Goal: Transaction & Acquisition: Book appointment/travel/reservation

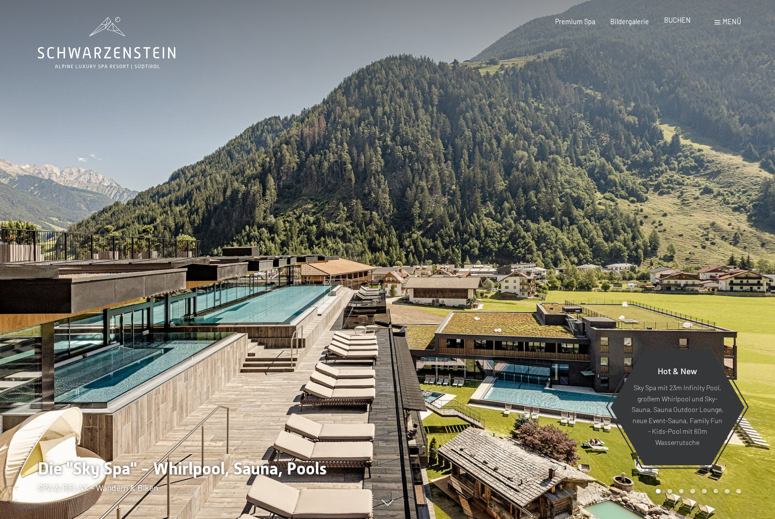
click at [678, 21] on span "BUCHEN" at bounding box center [677, 20] width 27 height 8
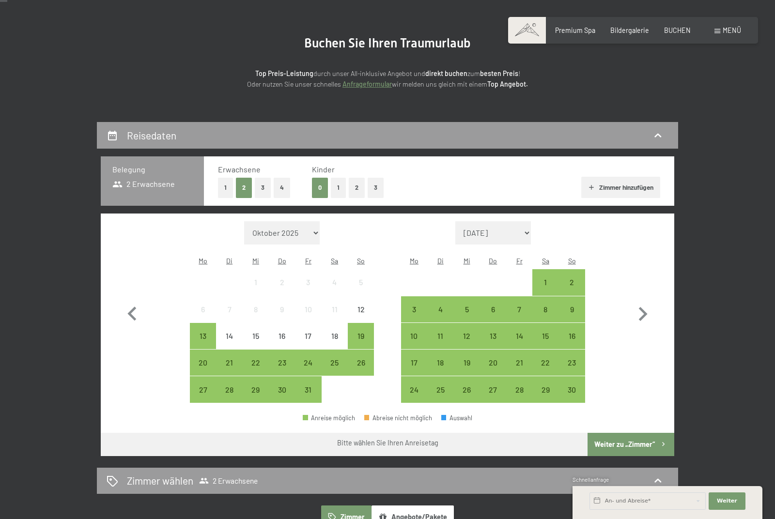
scroll to position [118, 0]
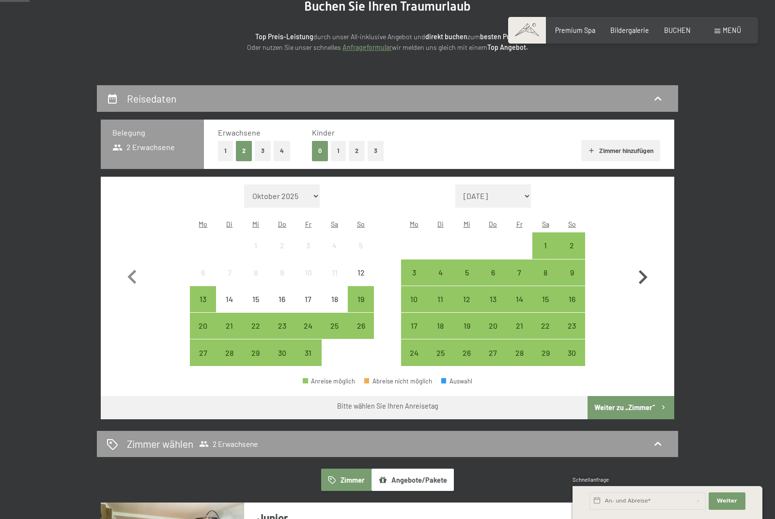
click at [642, 276] on icon "button" at bounding box center [643, 278] width 28 height 28
select select "2025-11-01"
select select "2025-12-01"
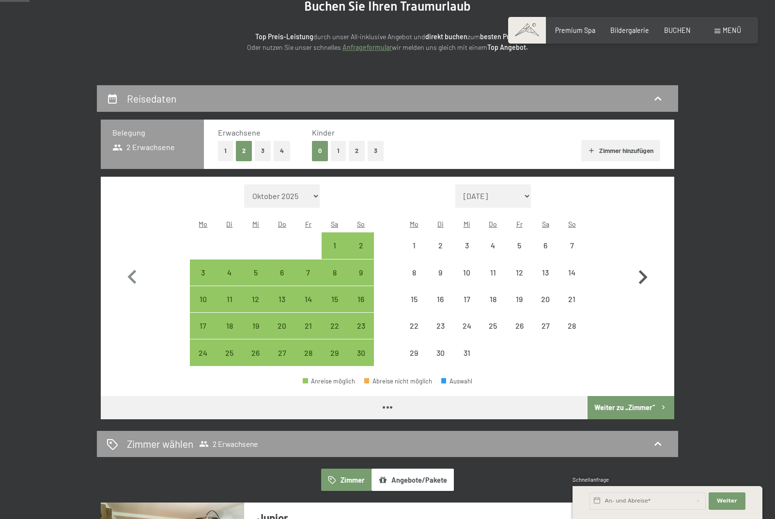
click at [642, 276] on icon "button" at bounding box center [643, 278] width 28 height 28
select select "2025-12-01"
select select "2026-01-01"
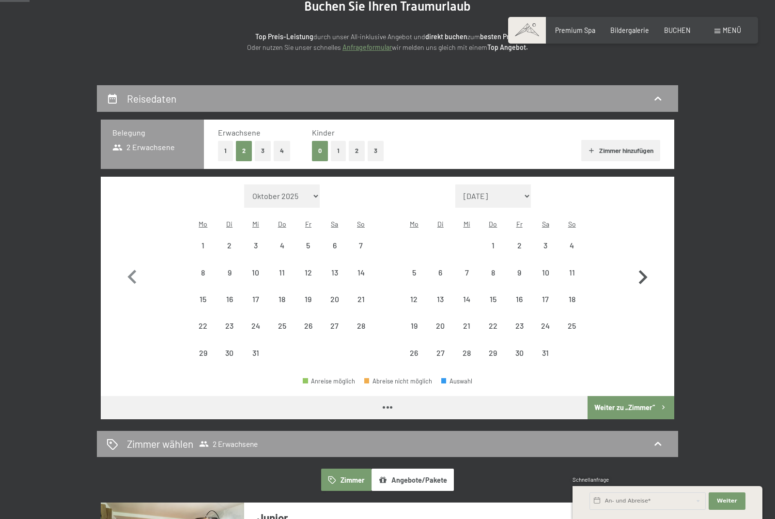
click at [642, 276] on icon "button" at bounding box center [643, 278] width 28 height 28
select select "2026-01-01"
select select "2026-02-01"
select select "2026-01-01"
select select "2026-02-01"
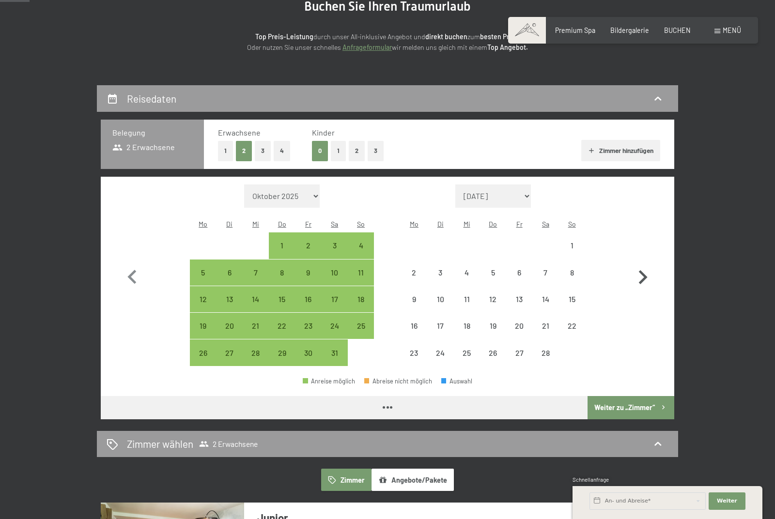
select select "2026-01-01"
select select "2026-02-01"
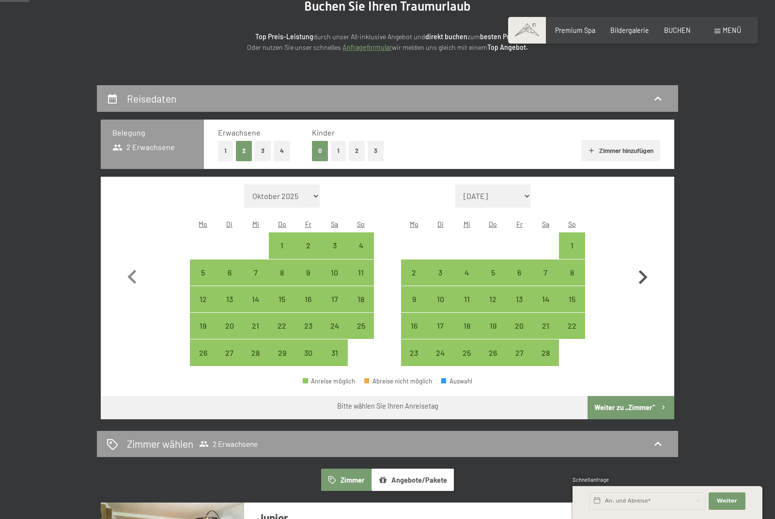
click at [642, 276] on icon "button" at bounding box center [643, 278] width 28 height 28
select select "2026-02-01"
select select "2026-03-01"
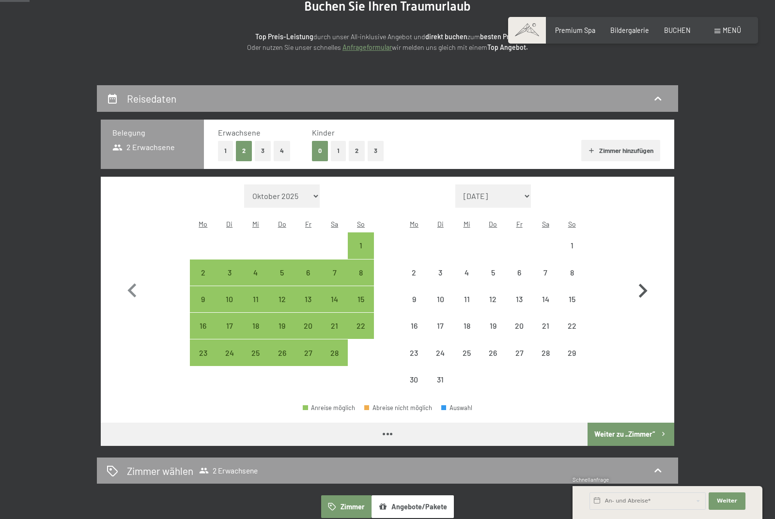
select select "2026-02-01"
select select "2026-03-01"
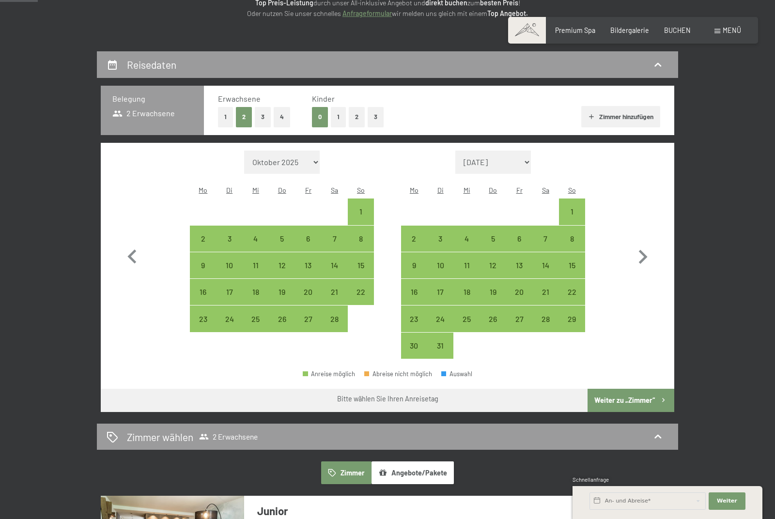
scroll to position [153, 0]
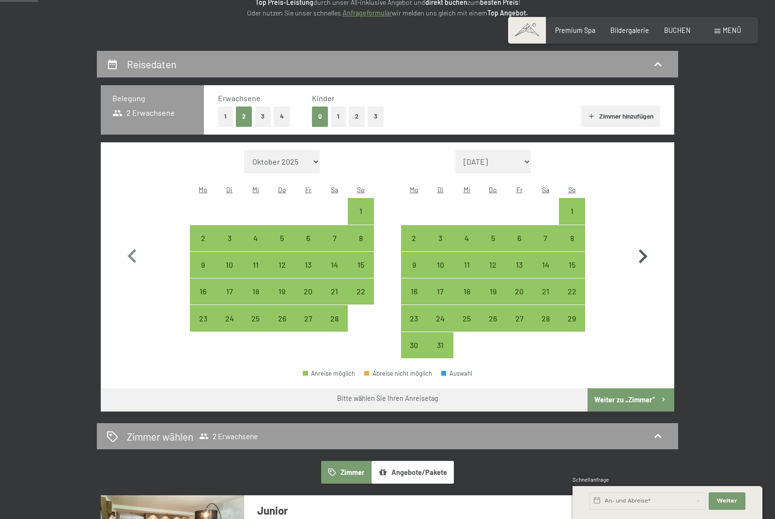
click at [641, 252] on icon "button" at bounding box center [643, 257] width 28 height 28
select select "2026-03-01"
select select "2026-04-01"
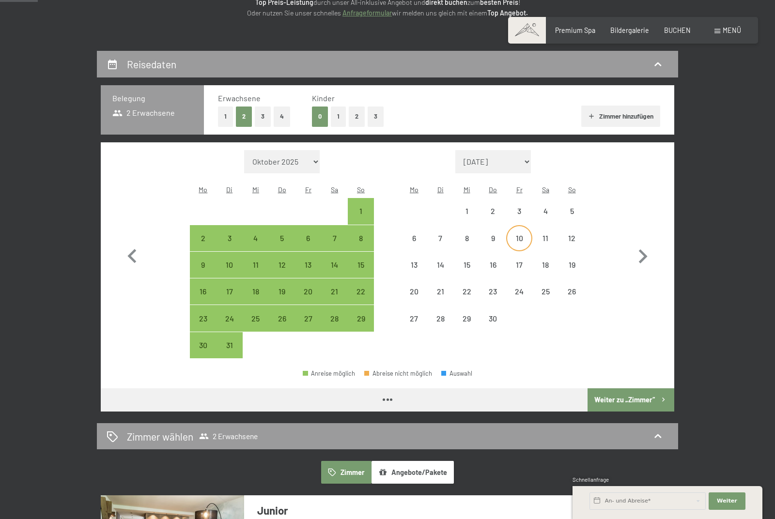
select select "2026-03-01"
select select "2026-04-01"
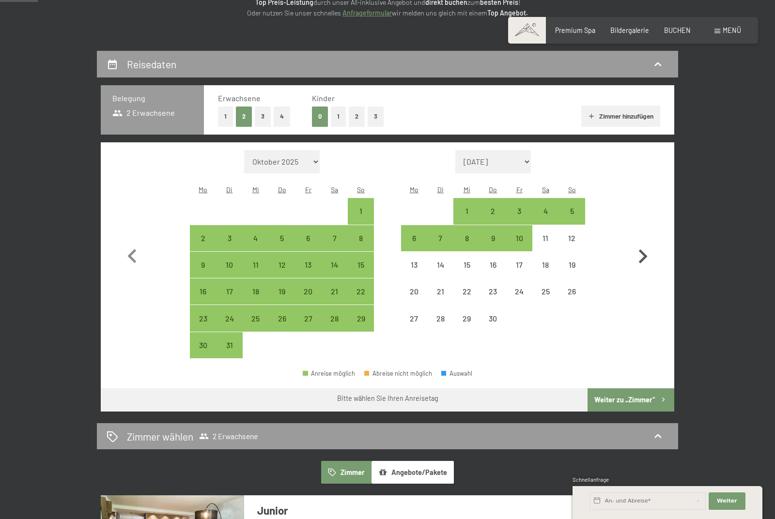
click at [644, 258] on icon "button" at bounding box center [643, 256] width 9 height 14
select select "2026-04-01"
select select "2026-05-01"
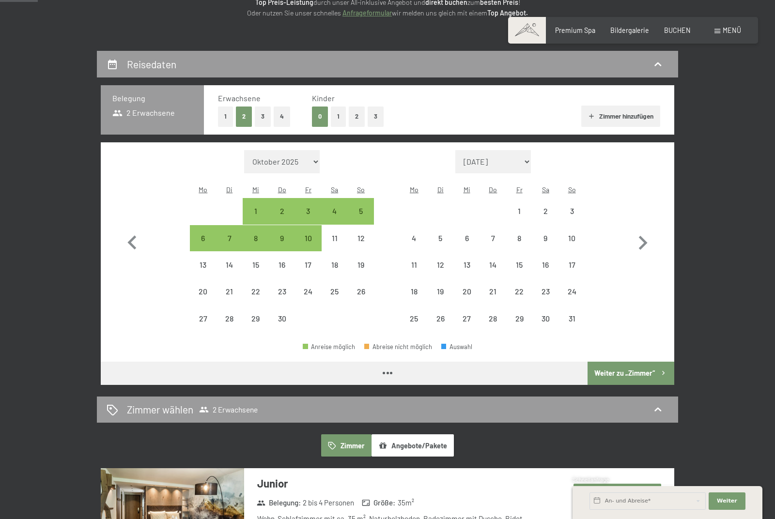
select select "2026-04-01"
select select "2026-05-01"
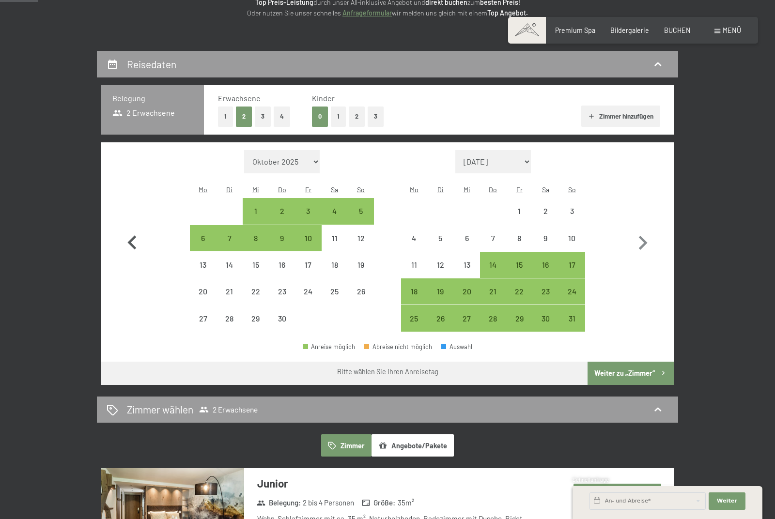
click at [129, 245] on icon "button" at bounding box center [132, 243] width 28 height 28
select select "2026-03-01"
select select "2026-04-01"
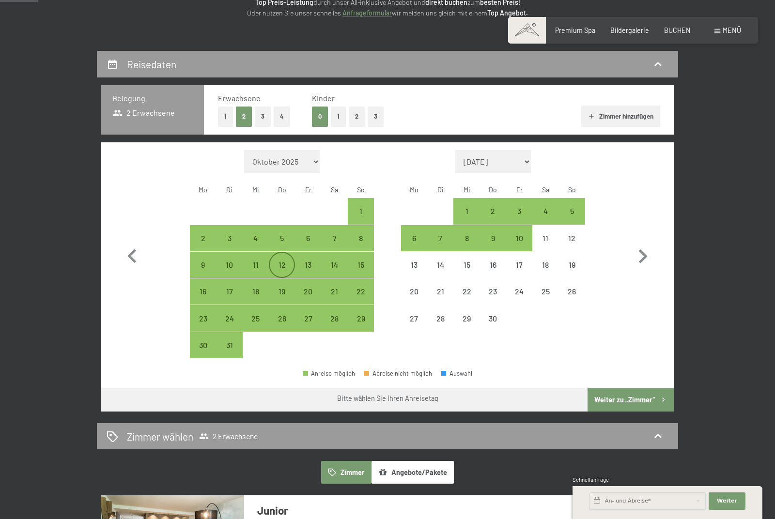
click at [283, 255] on div "12" at bounding box center [282, 265] width 24 height 24
select select "2026-03-01"
select select "2026-04-01"
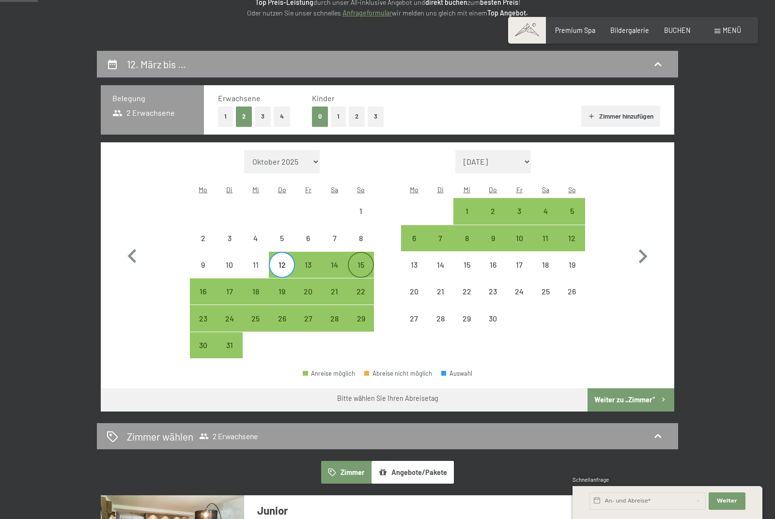
click at [364, 262] on div "15" at bounding box center [361, 273] width 24 height 24
select select "2026-03-01"
select select "2026-04-01"
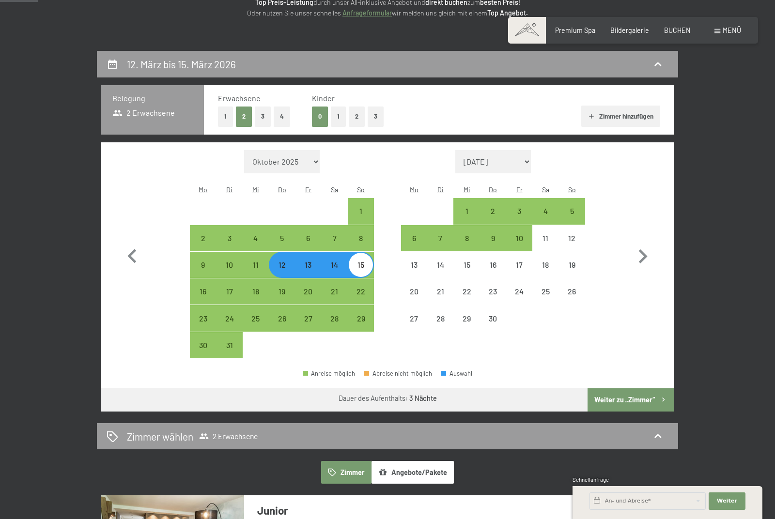
click at [613, 394] on button "Weiter zu „Zimmer“" at bounding box center [631, 400] width 87 height 23
select select "2026-03-01"
select select "2026-04-01"
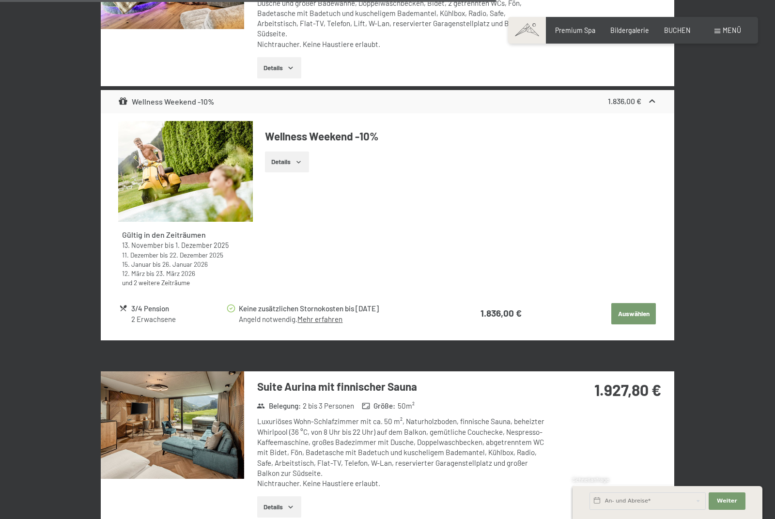
scroll to position [2599, 0]
